Goal: Transaction & Acquisition: Purchase product/service

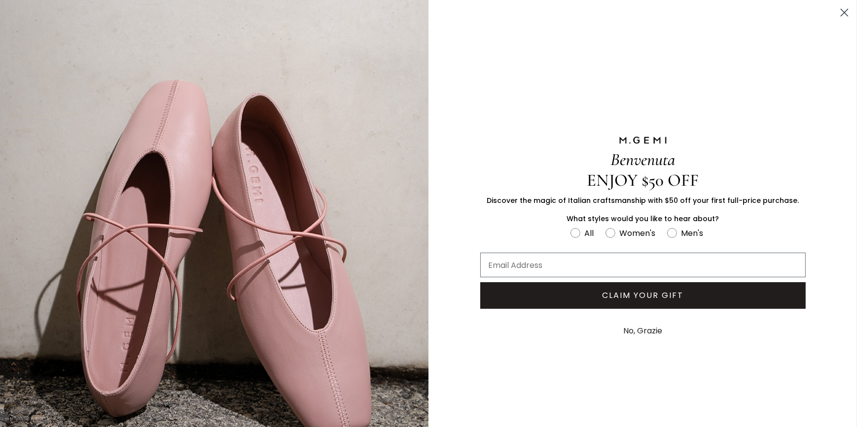
click at [840, 16] on circle "Close dialog" at bounding box center [844, 12] width 16 height 16
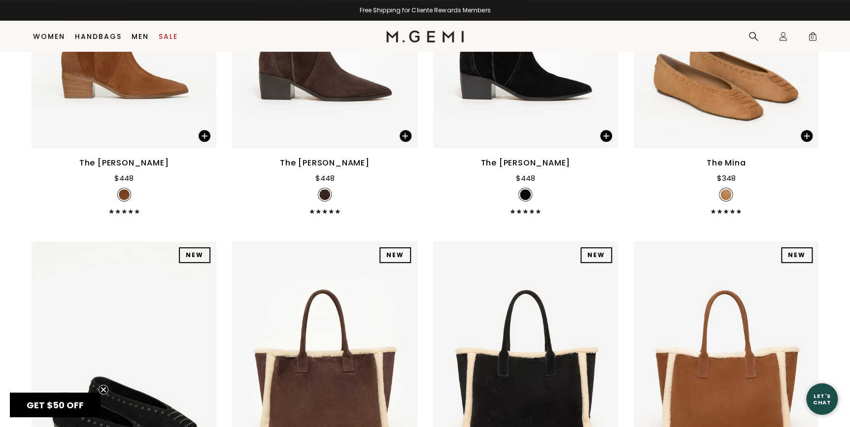
scroll to position [1862, 0]
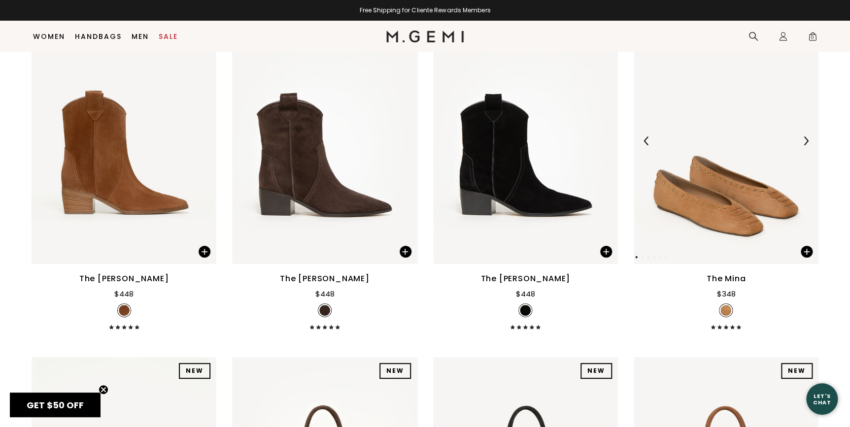
click at [805, 141] on img at bounding box center [806, 141] width 9 height 9
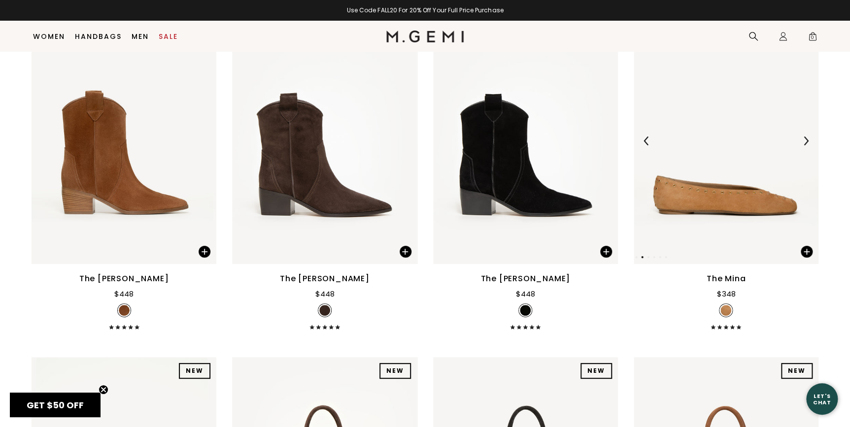
click at [805, 141] on img at bounding box center [806, 141] width 9 height 9
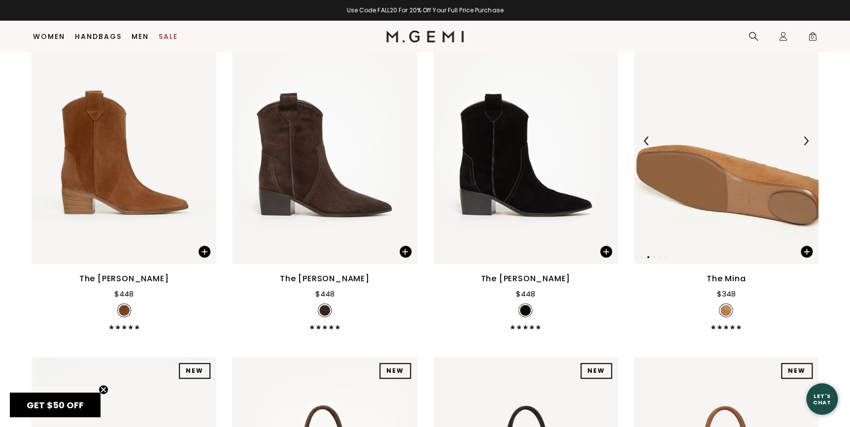
click at [805, 141] on img at bounding box center [806, 141] width 9 height 9
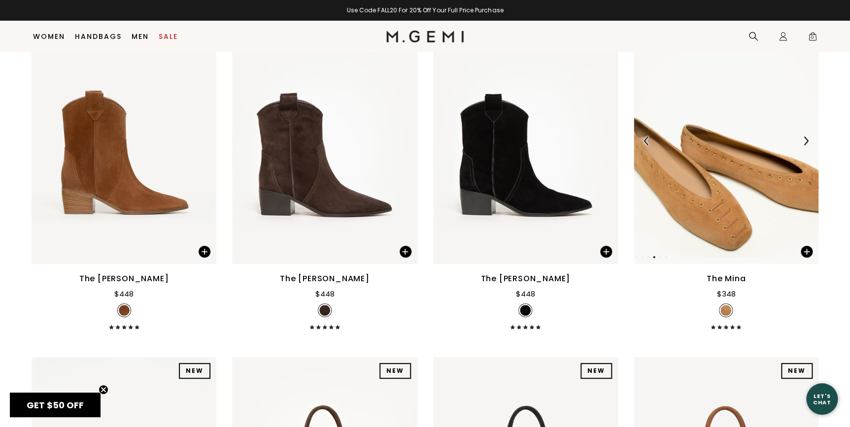
click at [805, 141] on img at bounding box center [806, 141] width 9 height 9
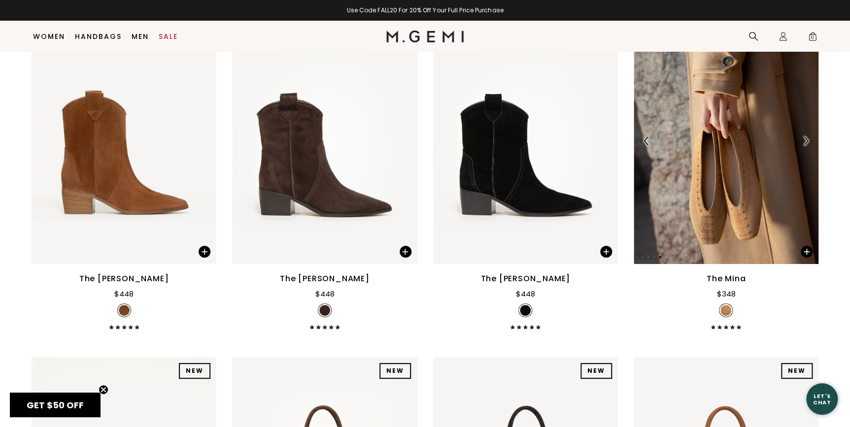
click at [805, 141] on img at bounding box center [806, 141] width 9 height 9
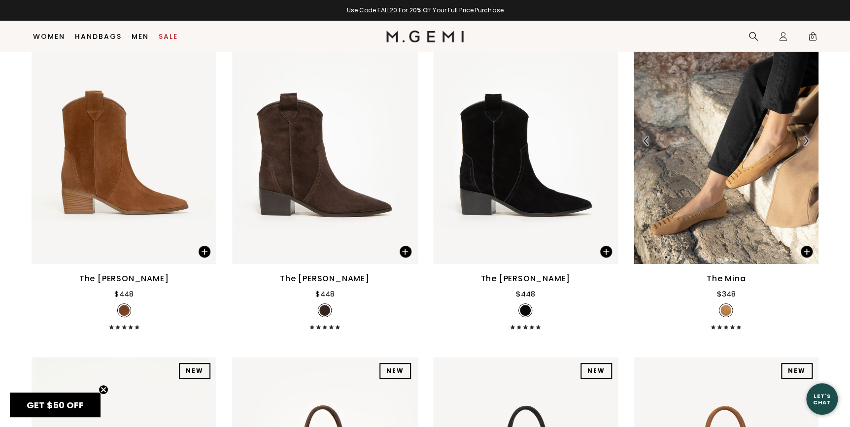
click at [805, 141] on img at bounding box center [806, 141] width 9 height 9
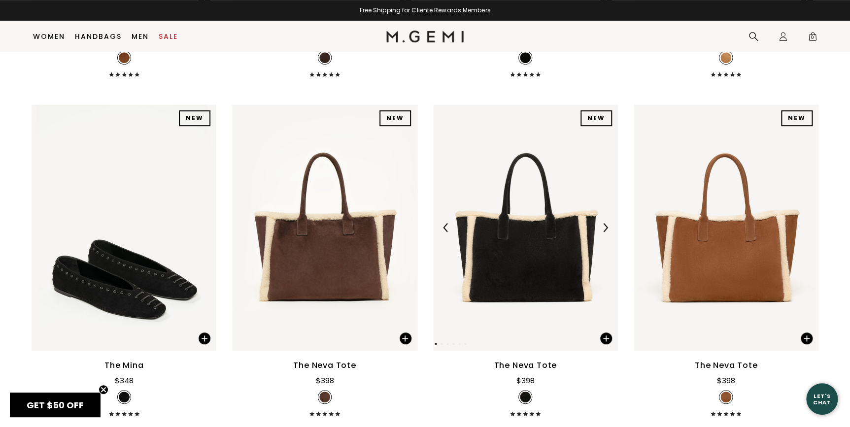
scroll to position [2131, 0]
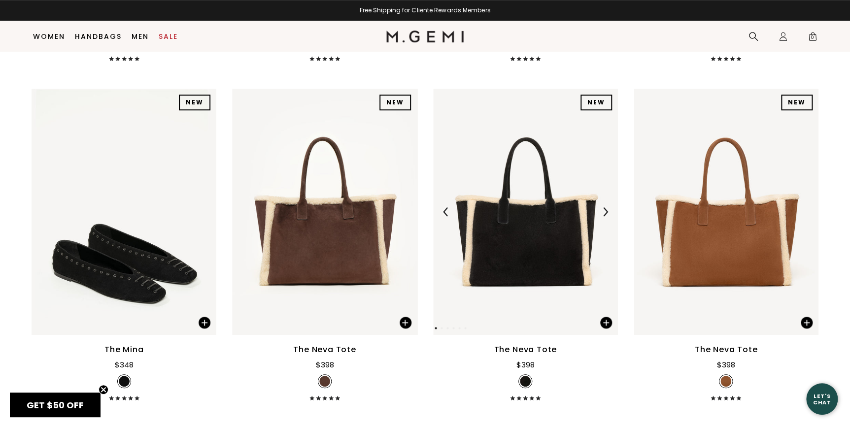
click at [603, 209] on img at bounding box center [605, 212] width 9 height 9
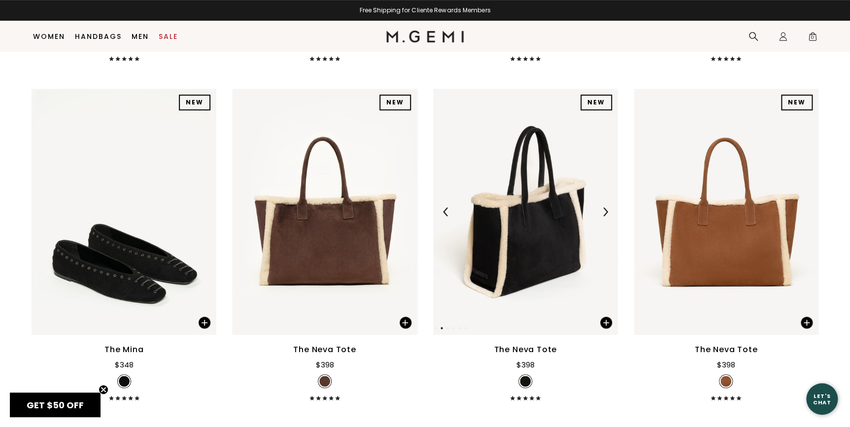
click at [603, 209] on img at bounding box center [605, 212] width 9 height 9
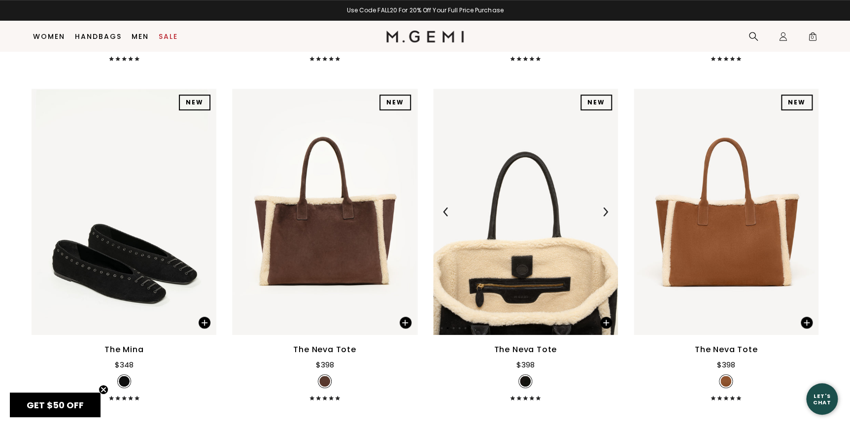
click at [603, 209] on img at bounding box center [605, 212] width 9 height 9
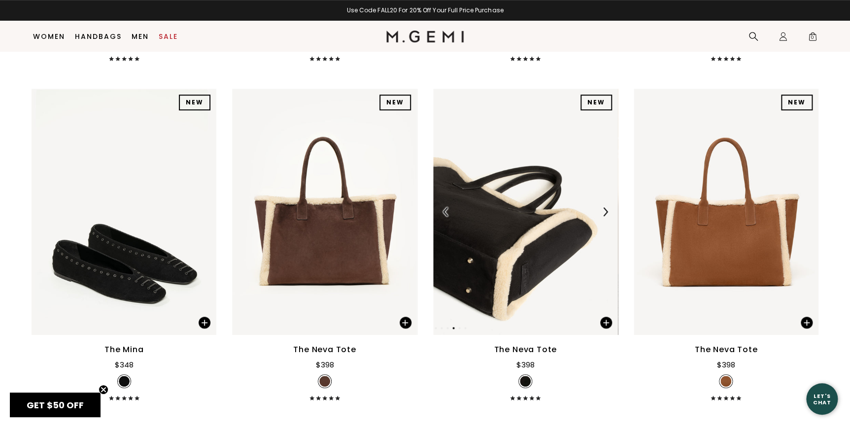
click at [603, 209] on img at bounding box center [605, 212] width 9 height 9
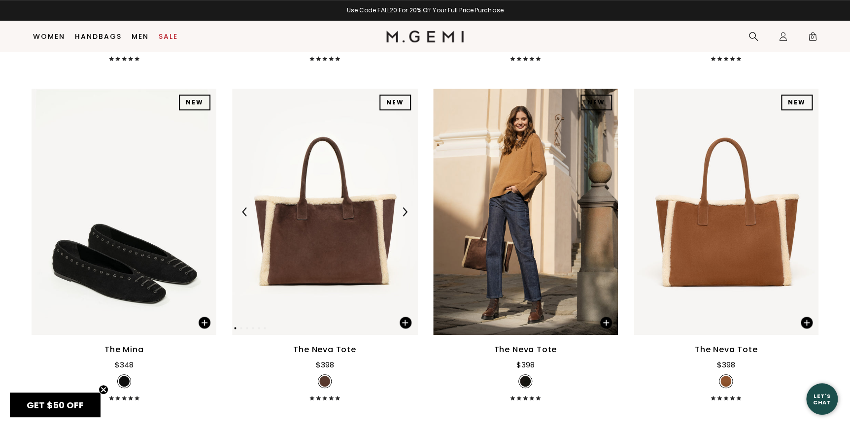
click at [408, 210] on img at bounding box center [404, 212] width 9 height 9
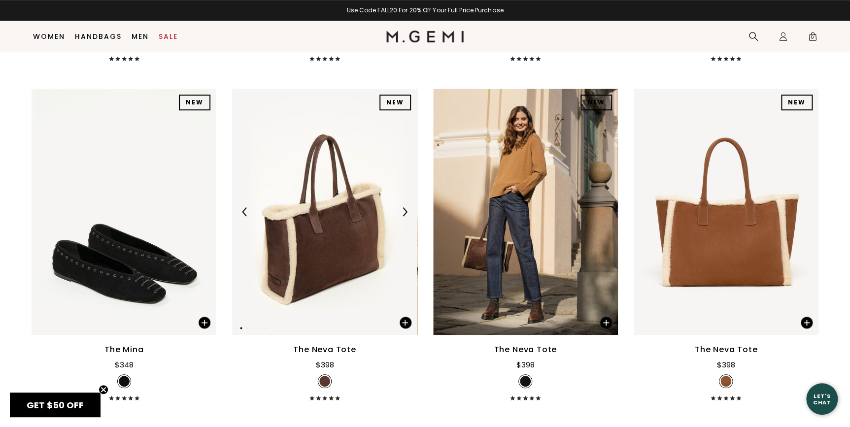
click at [408, 210] on img at bounding box center [404, 212] width 9 height 9
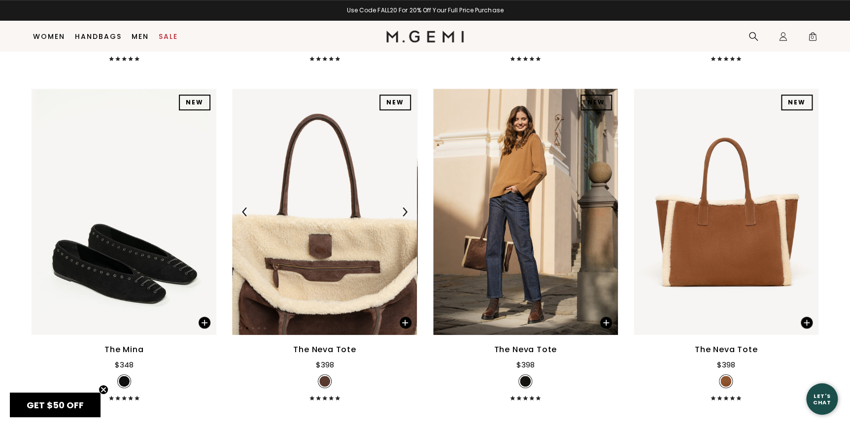
click at [408, 210] on img at bounding box center [404, 212] width 9 height 9
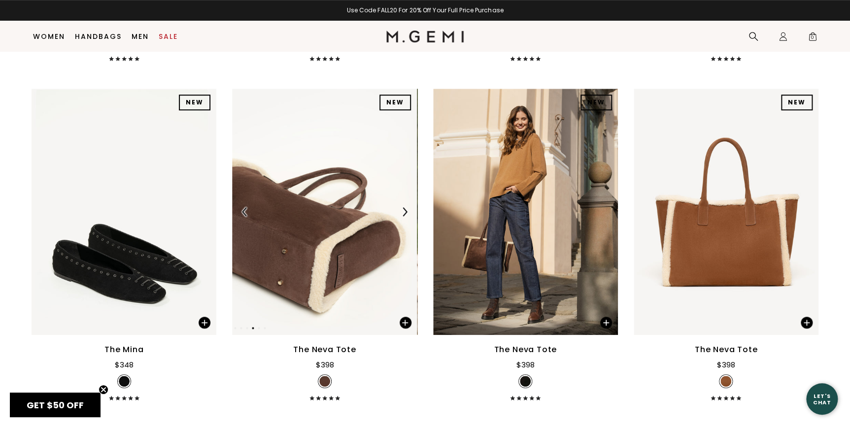
click at [408, 210] on img at bounding box center [404, 212] width 9 height 9
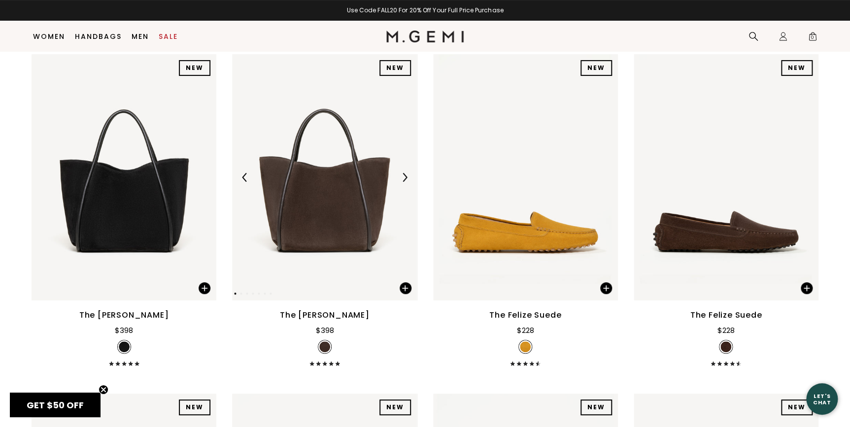
scroll to position [3834, 0]
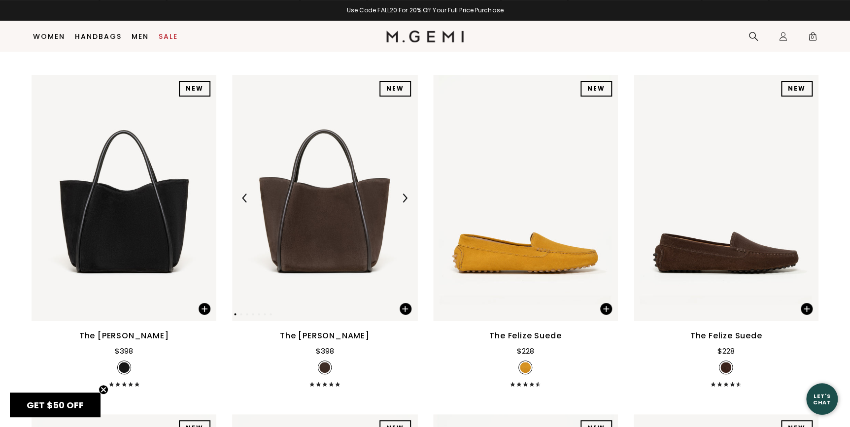
click at [400, 194] on img at bounding box center [404, 198] width 9 height 9
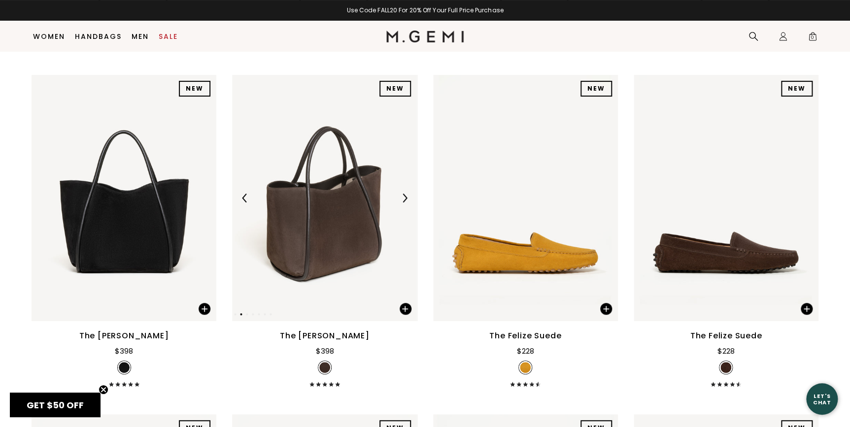
click at [400, 194] on img at bounding box center [404, 198] width 9 height 9
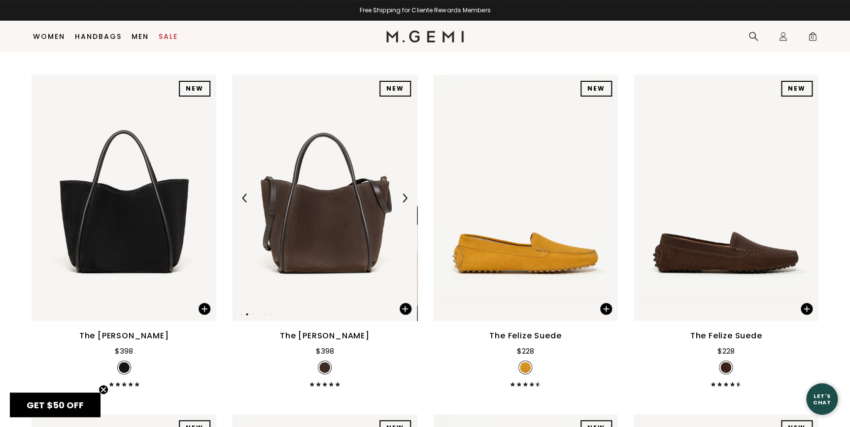
click at [400, 194] on img at bounding box center [404, 198] width 9 height 9
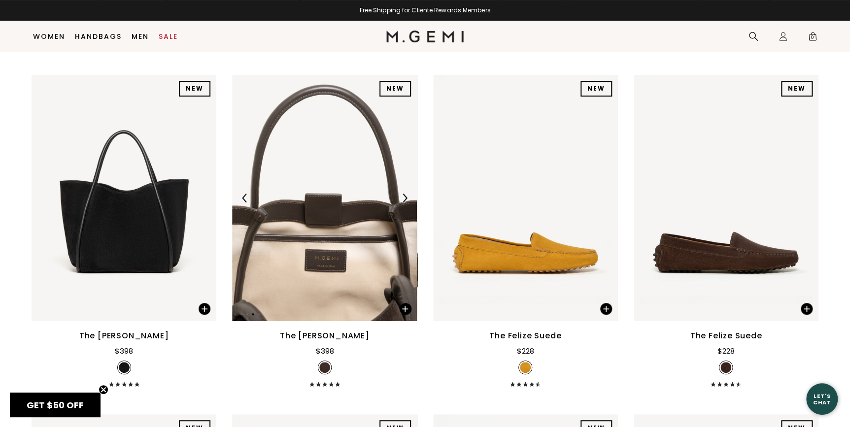
click at [400, 194] on img at bounding box center [404, 198] width 9 height 9
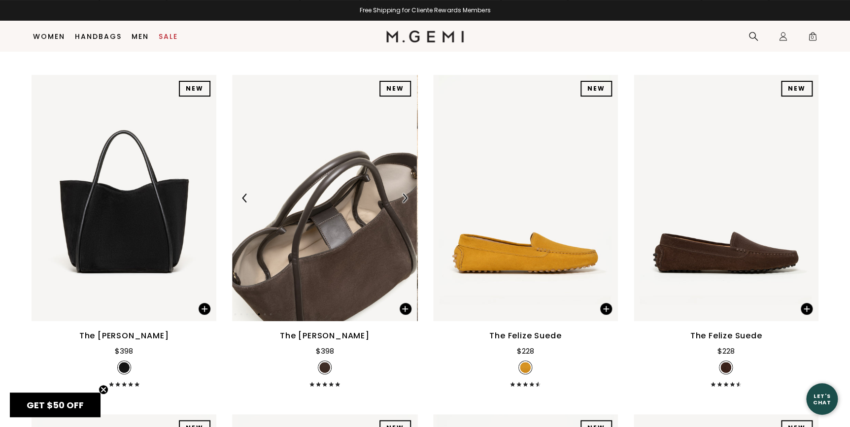
click at [400, 194] on img at bounding box center [404, 198] width 9 height 9
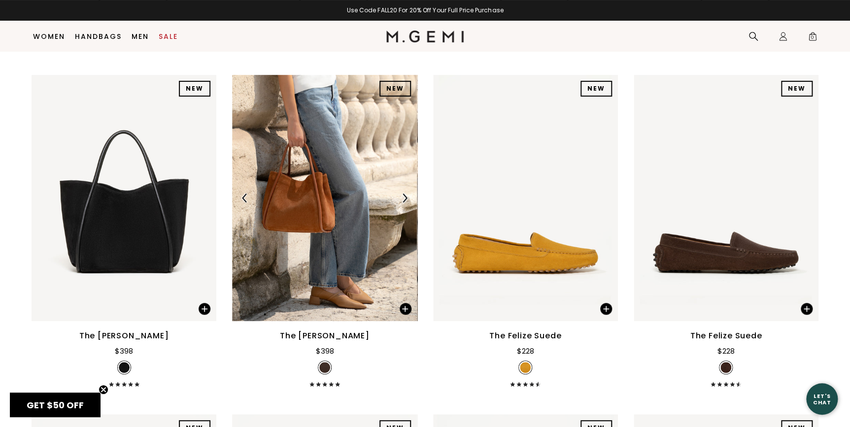
click at [400, 194] on img at bounding box center [404, 198] width 9 height 9
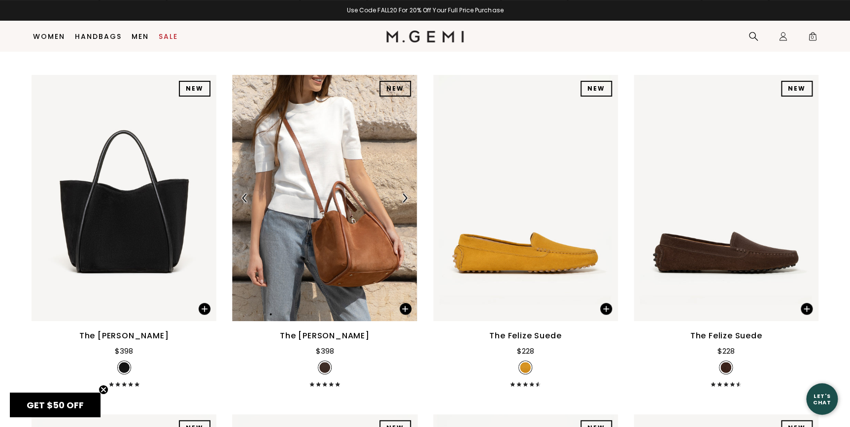
click at [242, 196] on img at bounding box center [245, 198] width 9 height 9
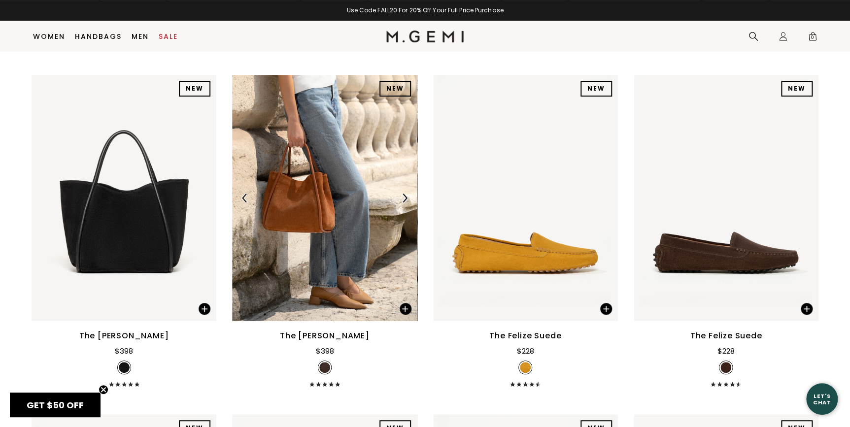
click at [242, 196] on img at bounding box center [245, 198] width 9 height 9
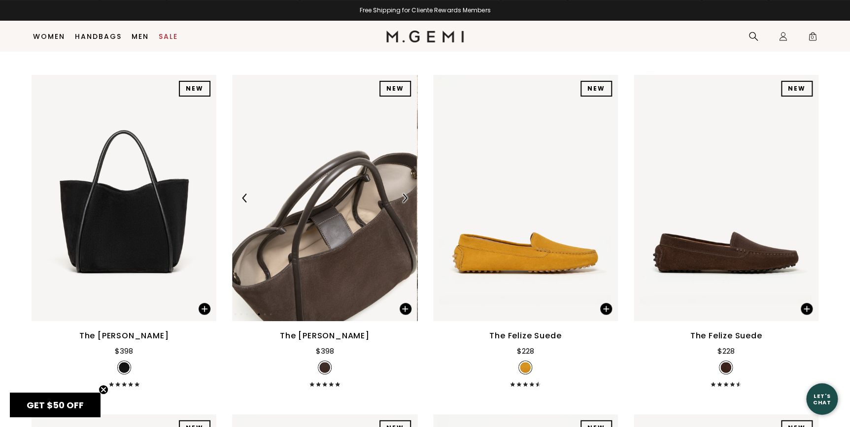
click at [407, 195] on img at bounding box center [404, 198] width 9 height 9
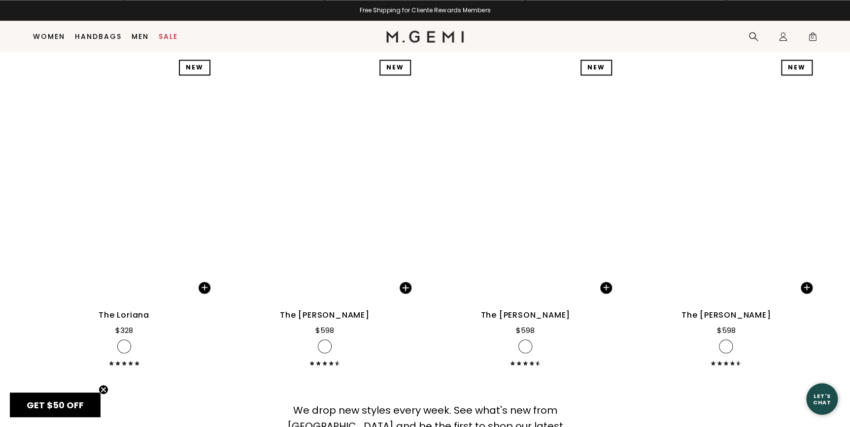
scroll to position [8001, 0]
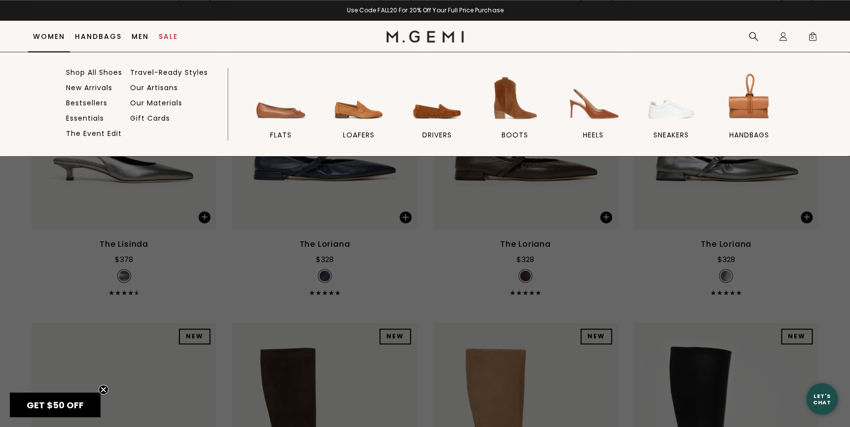
click at [53, 35] on link "Women" at bounding box center [49, 37] width 32 height 8
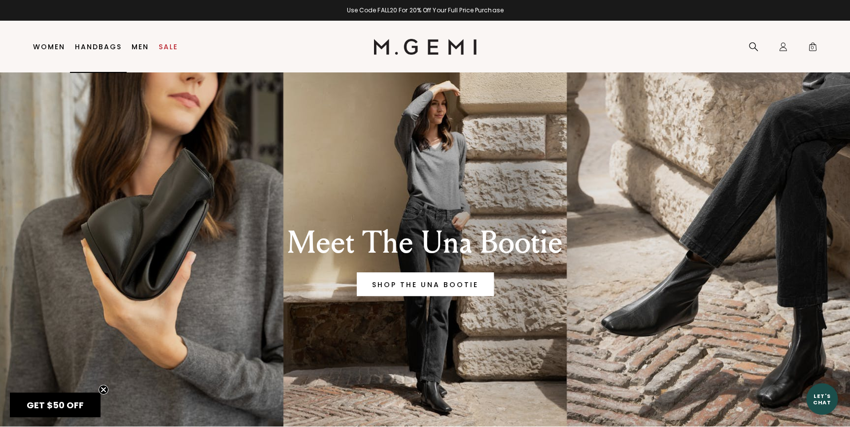
click at [104, 44] on link "Handbags" at bounding box center [98, 47] width 47 height 8
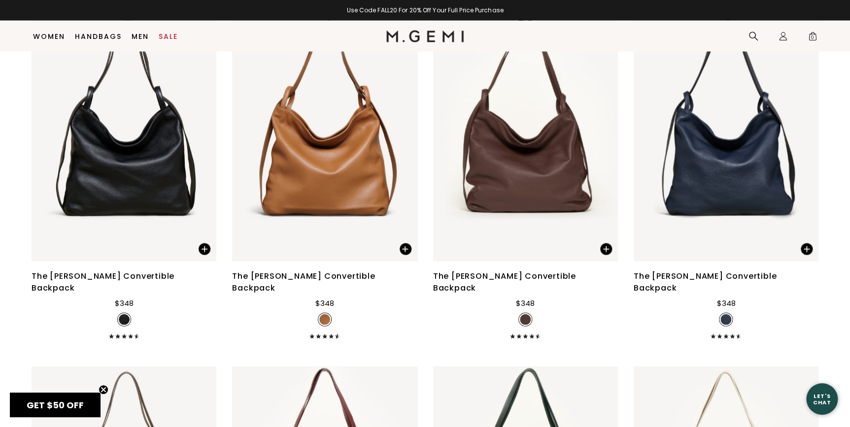
scroll to position [2758, 0]
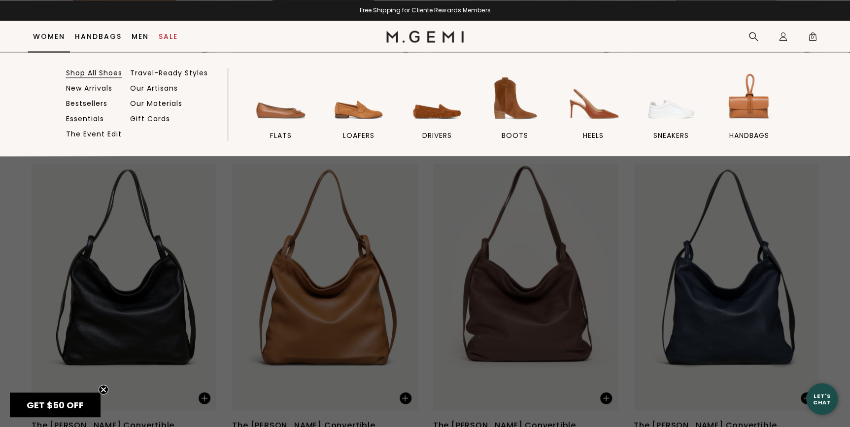
click at [80, 71] on link "Shop All Shoes" at bounding box center [94, 72] width 56 height 9
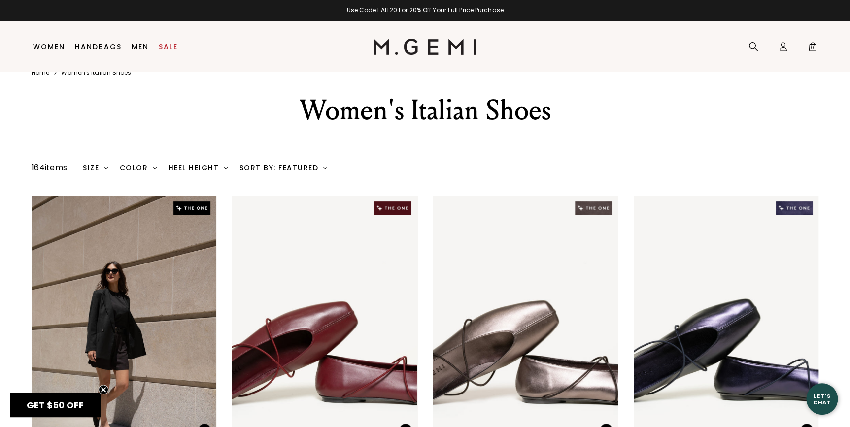
scroll to position [21, 0]
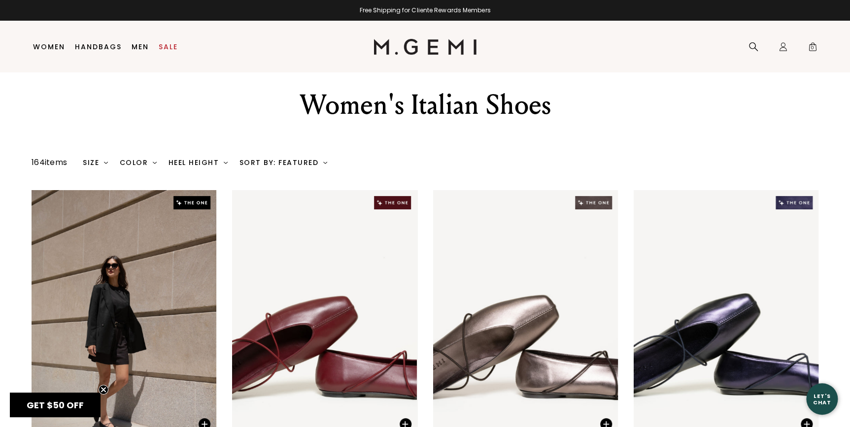
click at [174, 163] on div "Heel Height" at bounding box center [198, 163] width 59 height 8
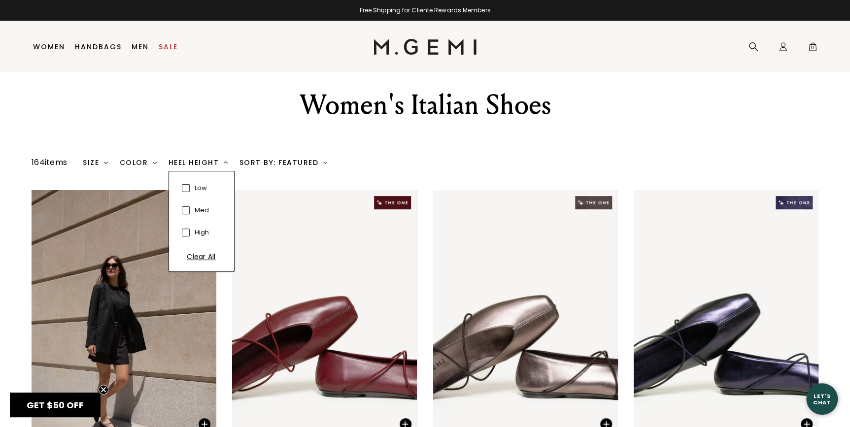
click at [186, 211] on span at bounding box center [186, 211] width 8 height 8
checkbox input "true"
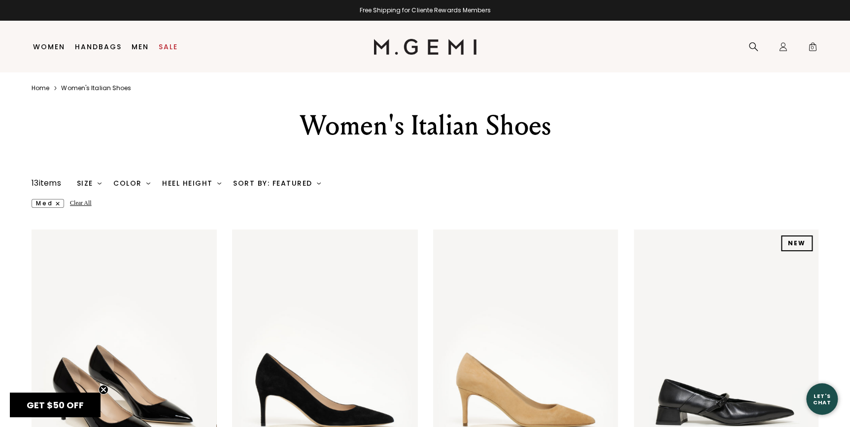
click at [175, 182] on div "Heel Height" at bounding box center [191, 183] width 59 height 8
click at [181, 211] on span at bounding box center [179, 209] width 8 height 8
checkbox input "true"
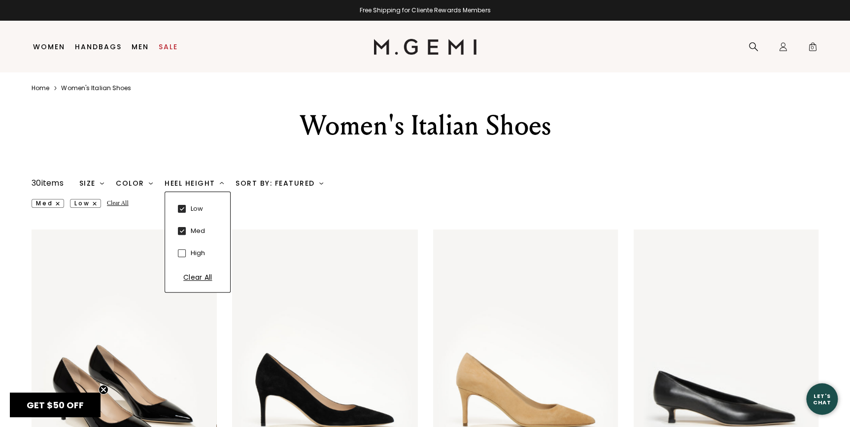
click at [181, 230] on icon at bounding box center [182, 231] width 8 height 8
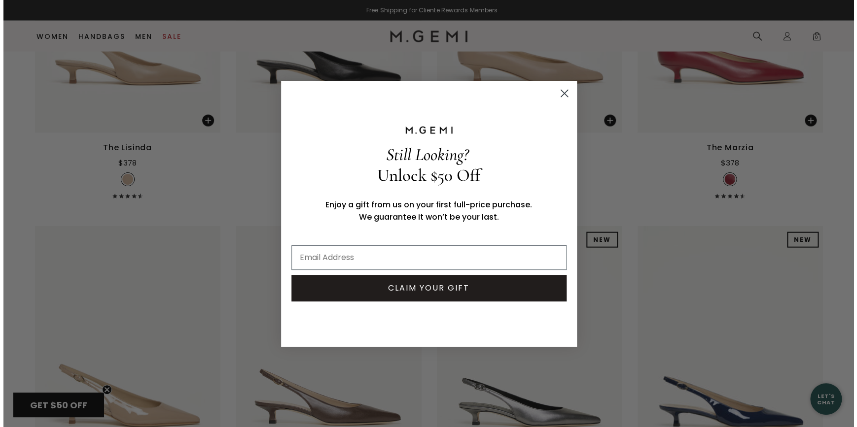
scroll to position [1104, 0]
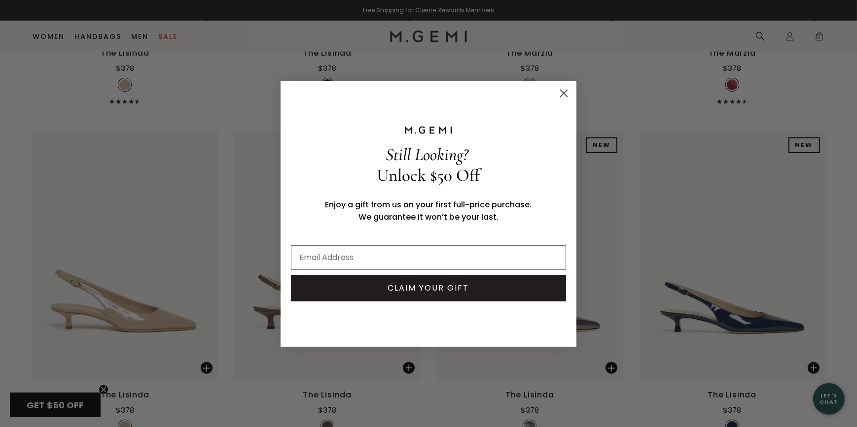
click at [565, 88] on circle "Close dialog" at bounding box center [564, 93] width 16 height 16
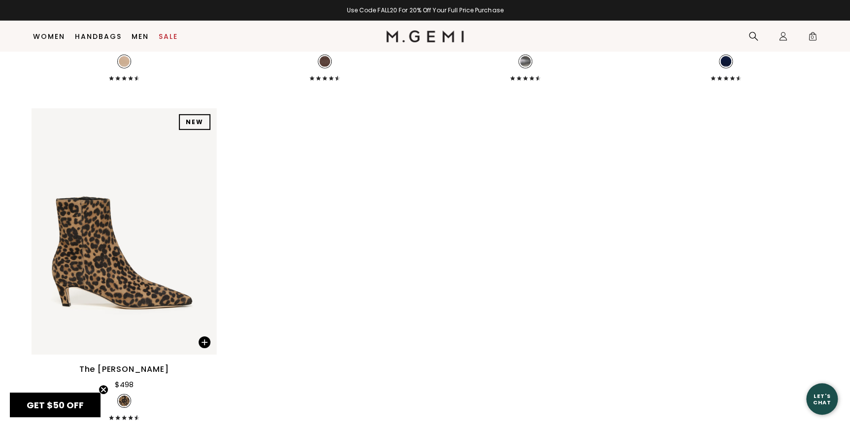
scroll to position [1458, 0]
